Goal: Contribute content: Contribute content

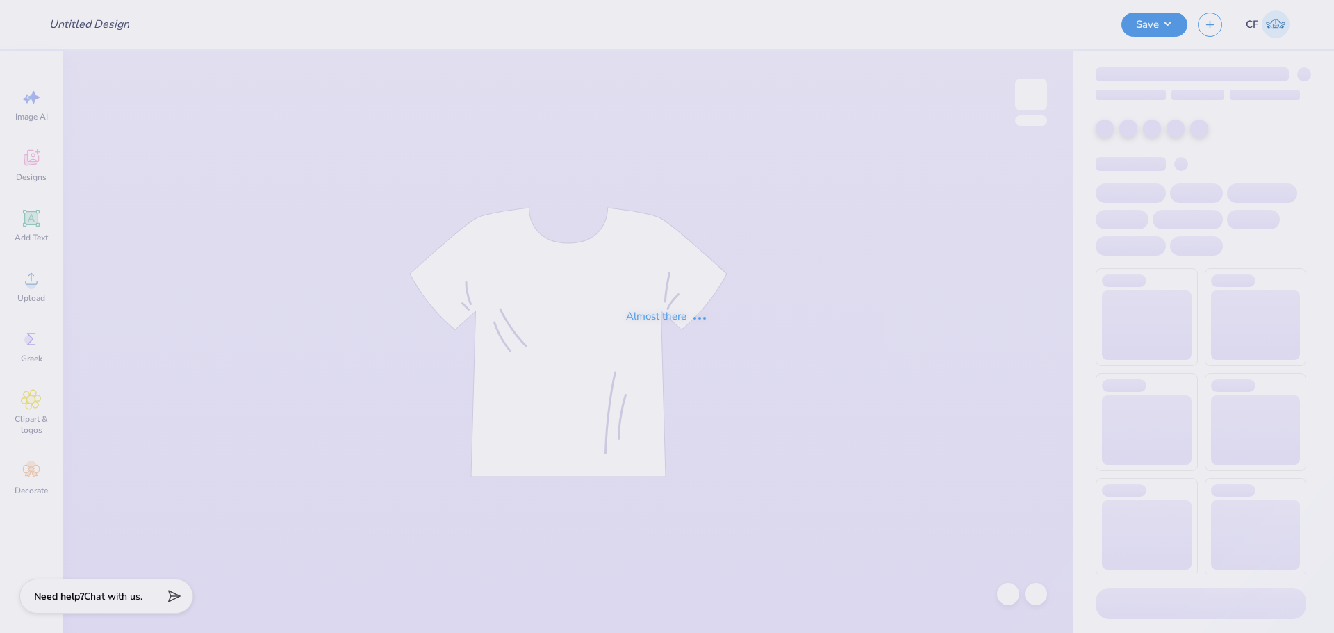
type input "KD Tank Fall 2025"
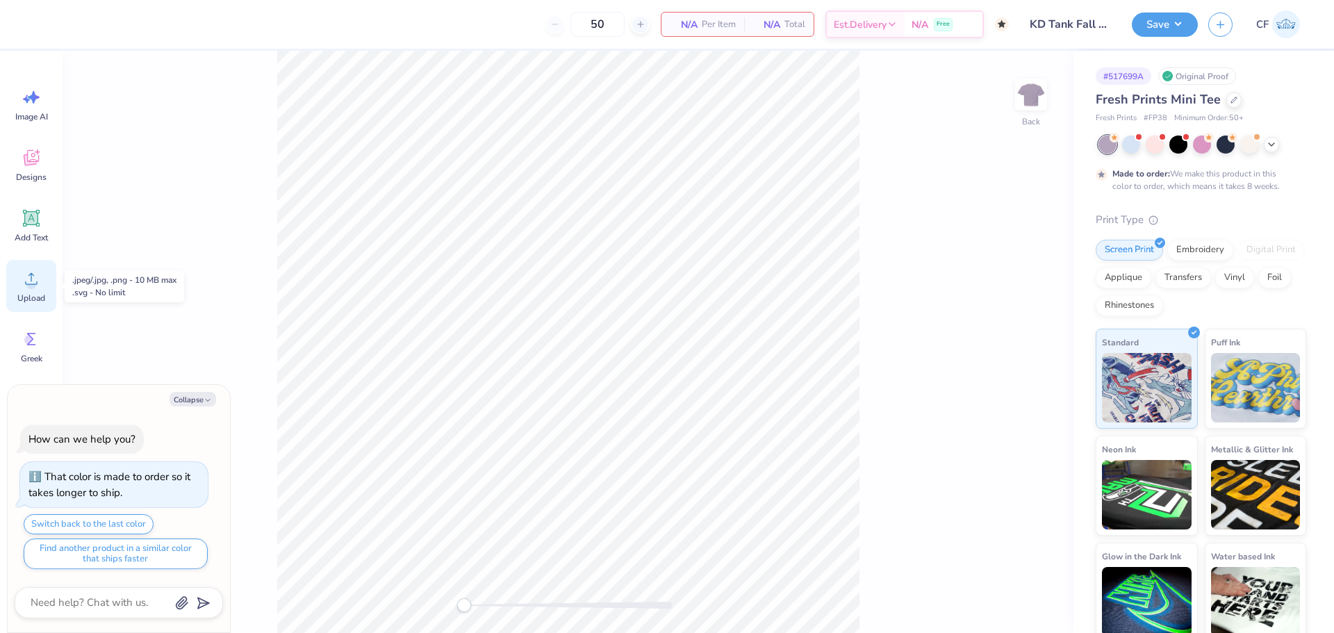
click at [18, 284] on div "Upload" at bounding box center [31, 286] width 50 height 52
click at [185, 392] on button "Collapse" at bounding box center [192, 399] width 47 height 15
type textarea "x"
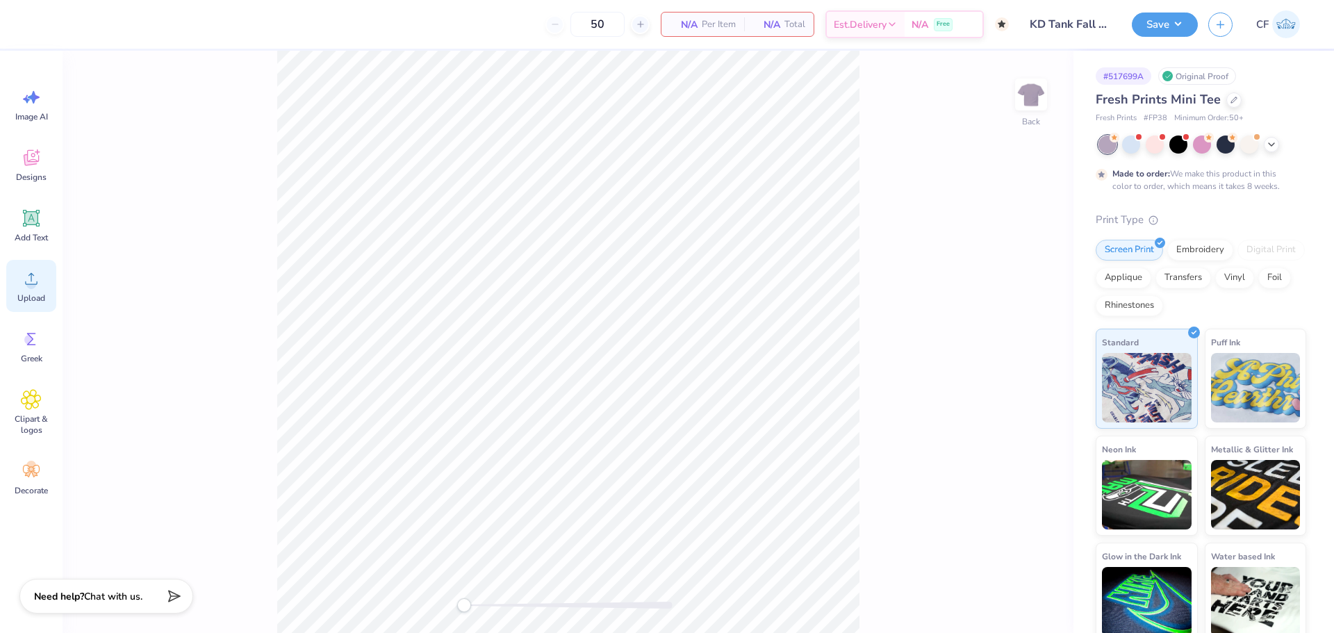
click at [32, 297] on span "Upload" at bounding box center [31, 297] width 28 height 11
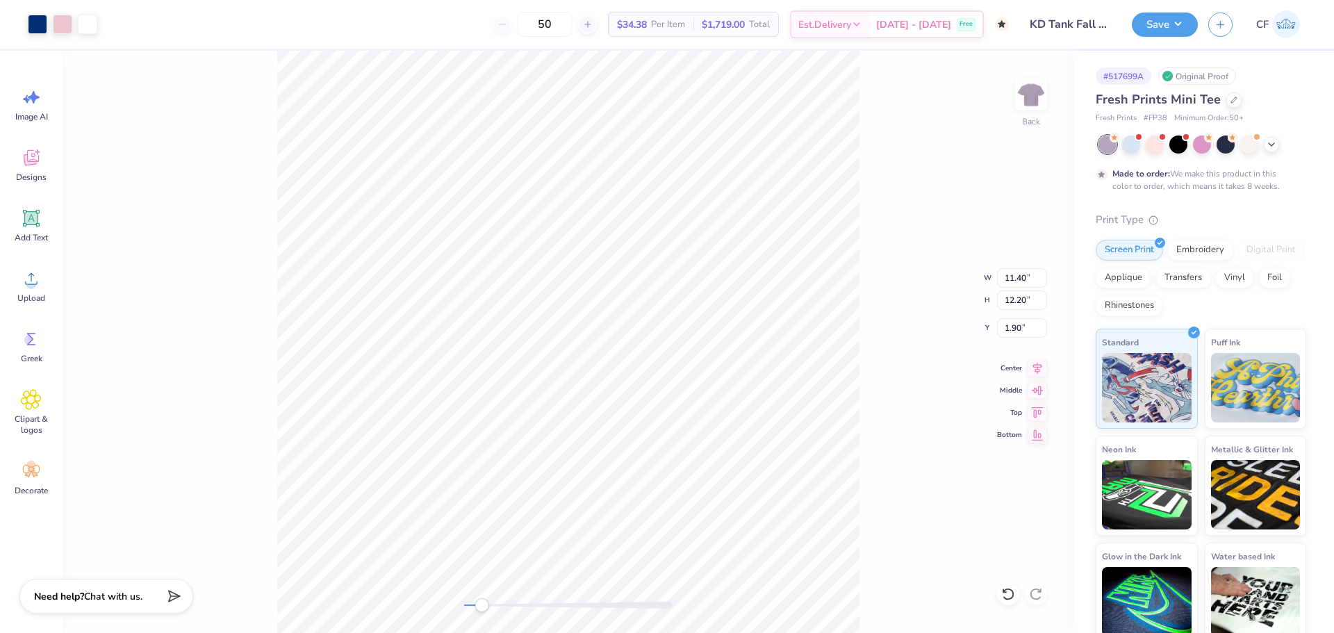
drag, startPoint x: 470, startPoint y: 606, endPoint x: 486, endPoint y: 608, distance: 16.1
click at [486, 611] on div "Accessibility label" at bounding box center [481, 605] width 14 height 14
click at [438, 599] on div "Back W 11.40 11.40 " H 12.20 12.20 " Y 1.90 1.90 " Center Middle Top Bottom" at bounding box center [568, 342] width 1011 height 582
drag, startPoint x: 470, startPoint y: 606, endPoint x: 511, endPoint y: 611, distance: 41.9
click at [511, 611] on div "Accessibility label" at bounding box center [511, 605] width 14 height 14
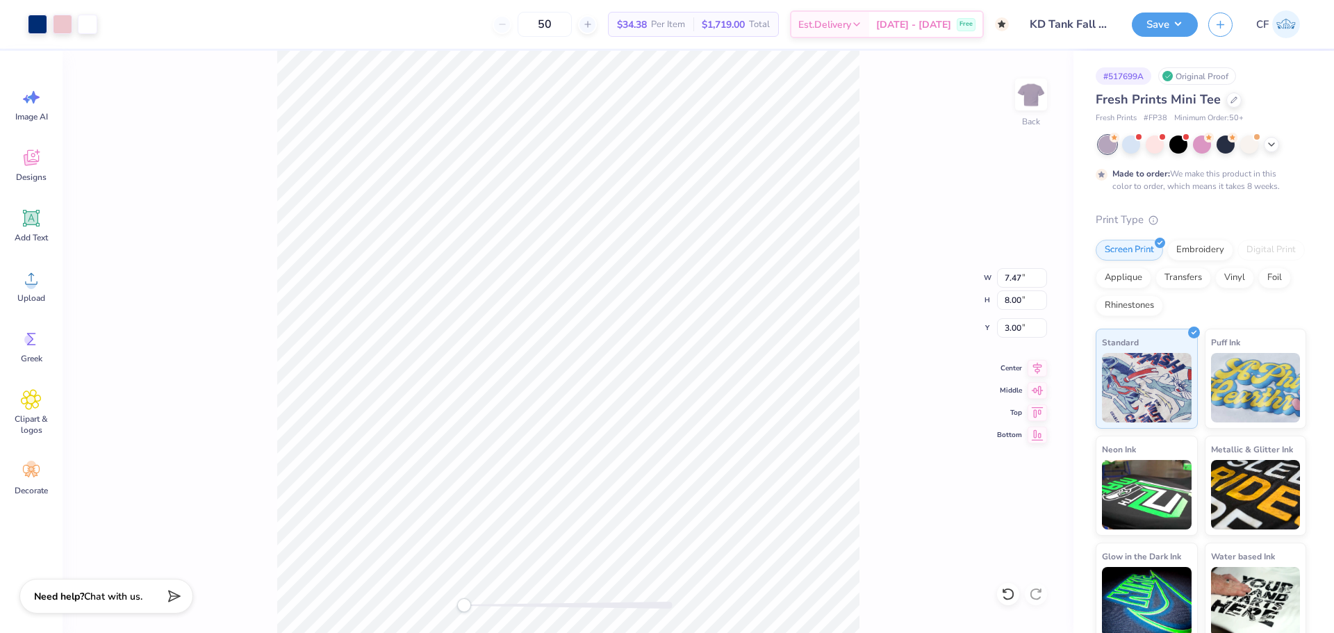
click at [429, 585] on div "Back W 7.47 7.47 " H 8.00 8.00 " Y 3.00 3.00 " Center Middle Top Bottom" at bounding box center [568, 342] width 1011 height 582
click at [1182, 24] on button "Save" at bounding box center [1165, 22] width 66 height 24
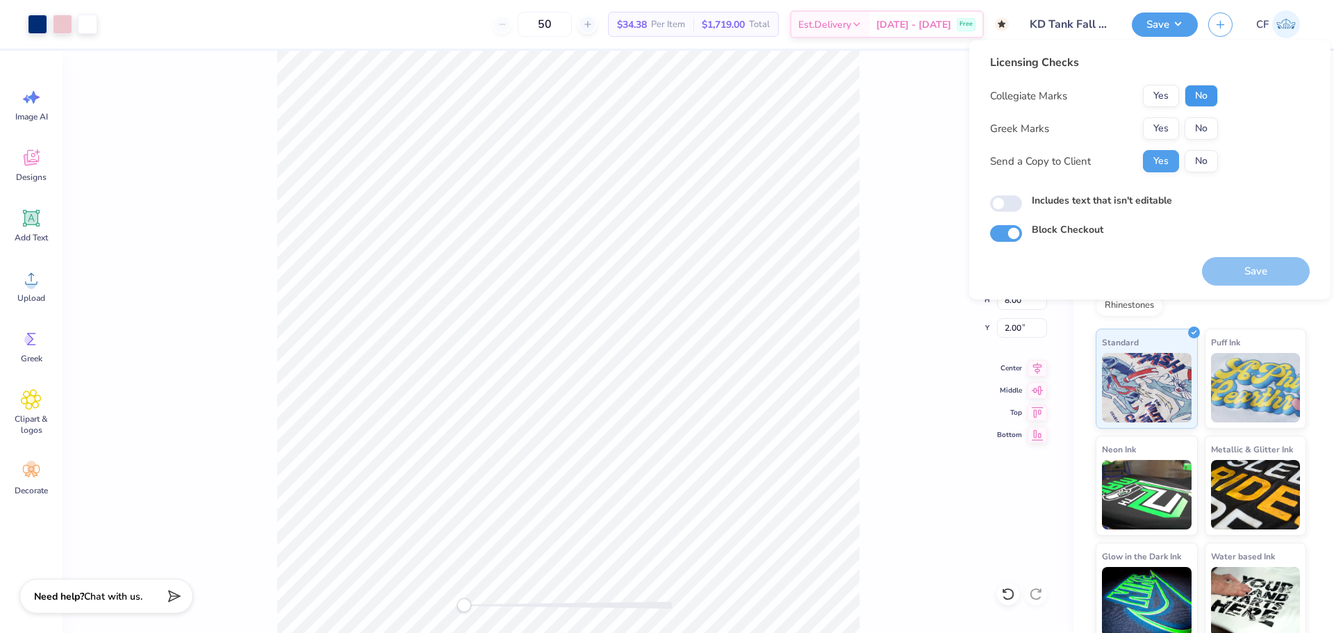
click at [1201, 92] on button "No" at bounding box center [1200, 96] width 33 height 22
click at [1152, 127] on button "Yes" at bounding box center [1161, 128] width 36 height 22
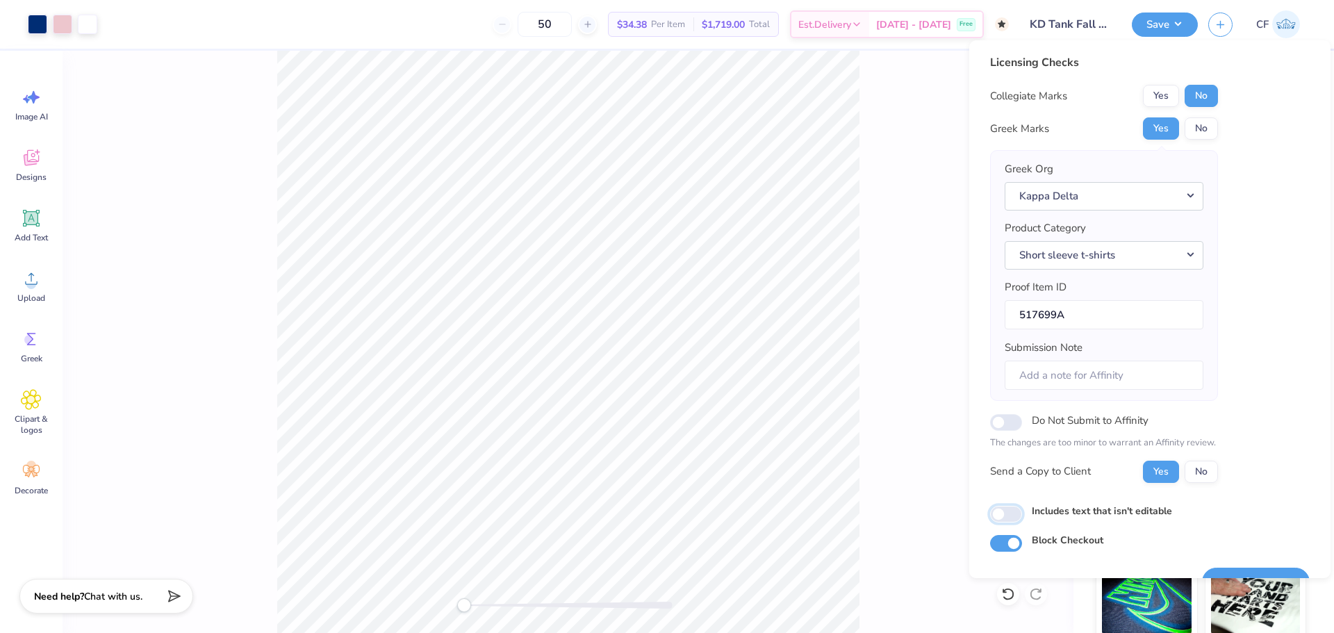
click at [1010, 506] on input "Includes text that isn't editable" at bounding box center [1006, 514] width 32 height 17
checkbox input "true"
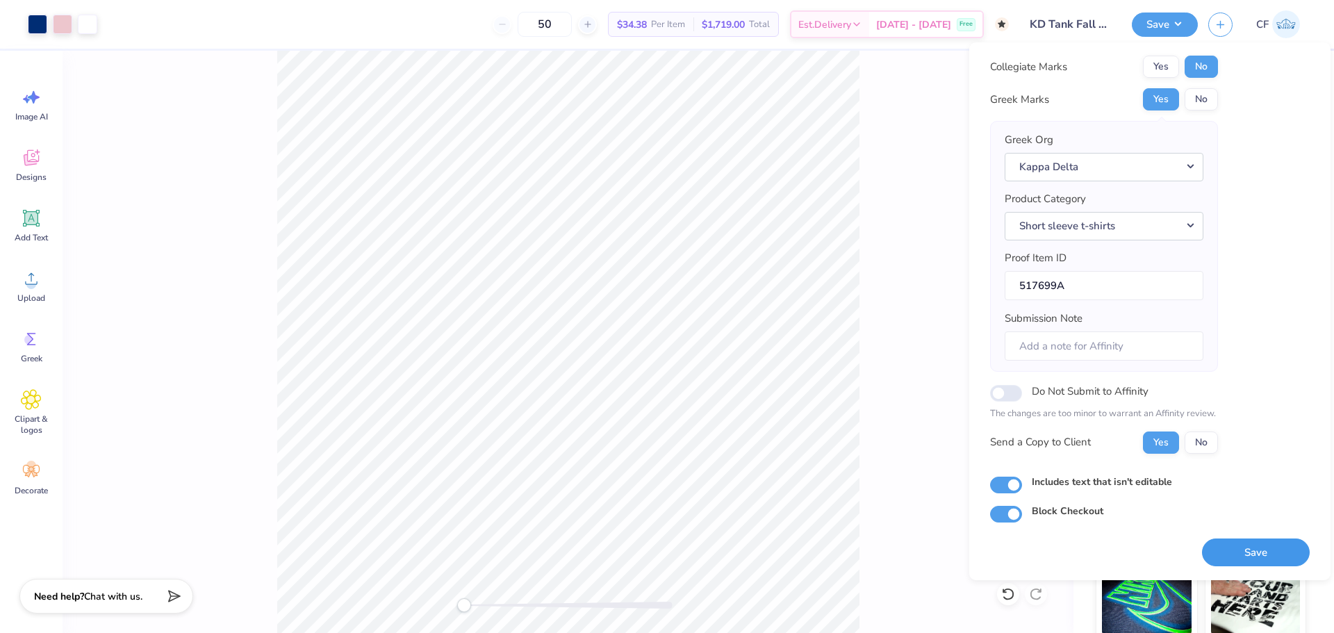
click at [1232, 547] on button "Save" at bounding box center [1256, 552] width 108 height 28
